Goal: Task Accomplishment & Management: Use online tool/utility

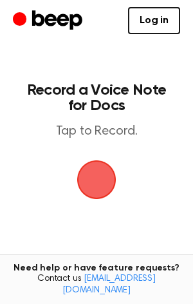
click at [86, 169] on span "button" at bounding box center [96, 180] width 39 height 39
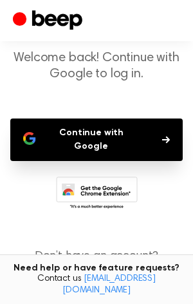
scroll to position [64, 0]
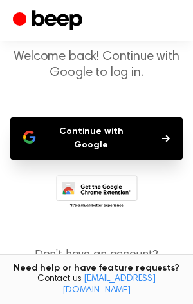
click at [128, 117] on button "Continue with Google" at bounding box center [96, 138] width 173 height 43
click at [128, 124] on button "Continue with Google" at bounding box center [96, 138] width 173 height 43
click at [98, 131] on button "Continue with Google" at bounding box center [96, 138] width 173 height 43
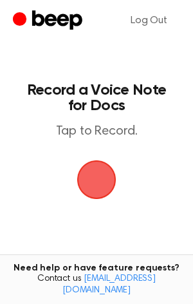
click at [96, 177] on span "button" at bounding box center [97, 180] width 44 height 44
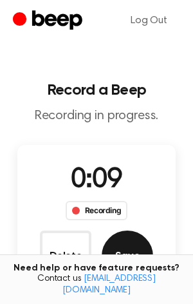
click at [125, 239] on button "Save" at bounding box center [128, 257] width 52 height 52
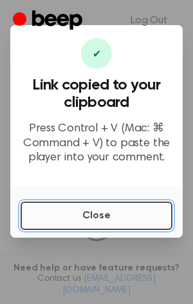
click at [94, 217] on button "Close" at bounding box center [97, 216] width 152 height 28
